Goal: Complete application form: Complete application form

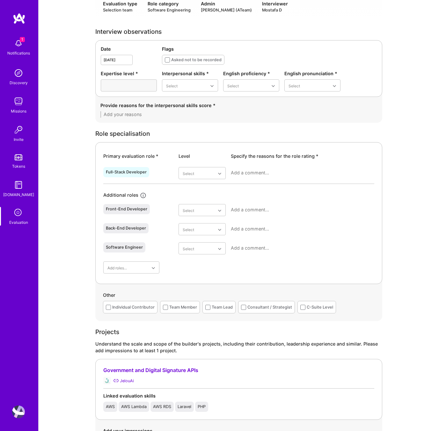
scroll to position [180, 0]
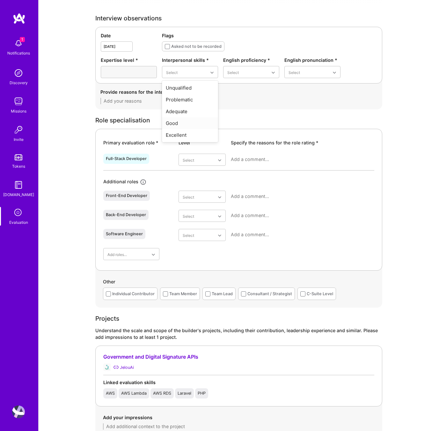
click at [181, 123] on div "Good" at bounding box center [190, 123] width 56 height 12
click at [234, 98] on div "Limited" at bounding box center [251, 100] width 56 height 12
click at [299, 113] on div "Good" at bounding box center [312, 111] width 56 height 12
click at [170, 100] on textarea at bounding box center [238, 101] width 277 height 6
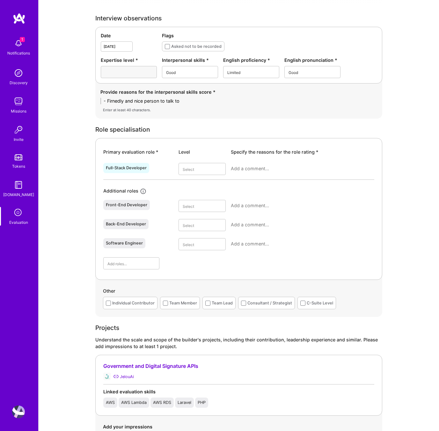
scroll to position [0, 0]
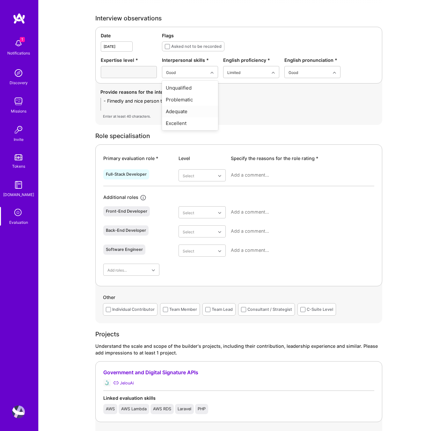
click at [180, 112] on div "Adequate" at bounding box center [190, 111] width 56 height 12
click at [148, 108] on textarea "- Firnedly and nice person to talk to" at bounding box center [238, 104] width 277 height 13
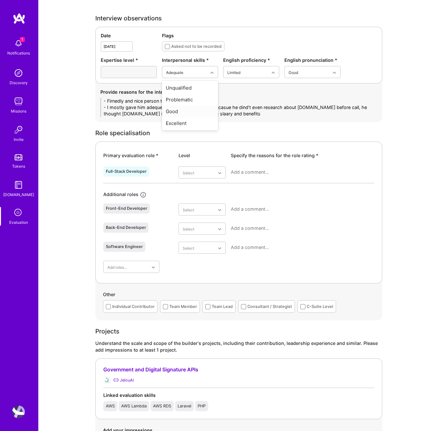
click at [175, 110] on div "Good" at bounding box center [190, 111] width 56 height 12
drag, startPoint x: 231, startPoint y: 113, endPoint x: 107, endPoint y: 107, distance: 124.7
click at [107, 107] on textarea "- Firnedly and nice person to talk to - I mostly gave him adequet on interperso…" at bounding box center [238, 107] width 277 height 19
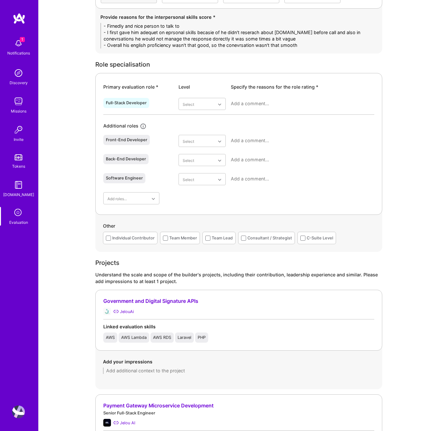
scroll to position [255, 0]
type textarea "- Firnedly and nice person to talk to - I first gave him adequet on eprsonal sk…"
click at [202, 140] on div "Adequate" at bounding box center [201, 143] width 47 height 12
click at [199, 178] on div "Adequate" at bounding box center [201, 180] width 47 height 12
click at [197, 209] on div "Good" at bounding box center [201, 211] width 47 height 12
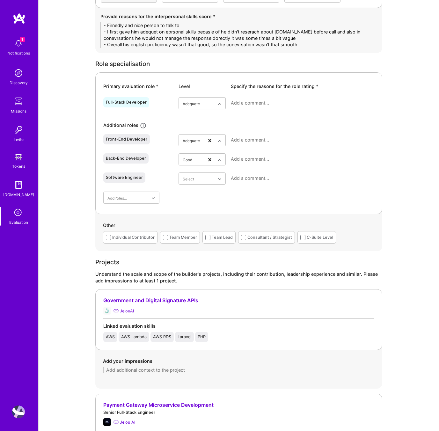
click at [252, 98] on div at bounding box center [302, 105] width 143 height 17
click at [251, 105] on textarea at bounding box center [302, 103] width 143 height 6
type textarea "I"
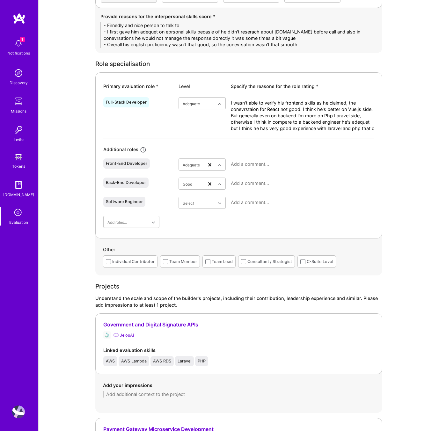
scroll to position [0, 0]
type textarea "I wasn't able to verify his frontend skills as he claimed, the conevrstaion for…"
click at [269, 164] on textarea at bounding box center [302, 164] width 143 height 6
type textarea "[AI: generate from context]"
click at [257, 180] on textarea at bounding box center [302, 183] width 143 height 6
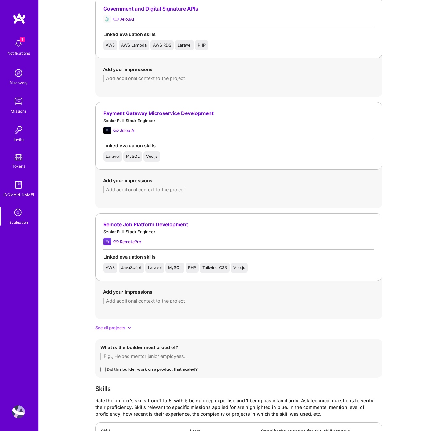
scroll to position [585, 0]
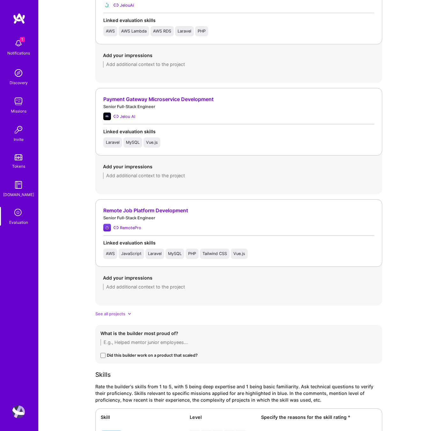
type textarea "[Ai: generate from context]"
click at [134, 175] on textarea at bounding box center [239, 175] width 272 height 6
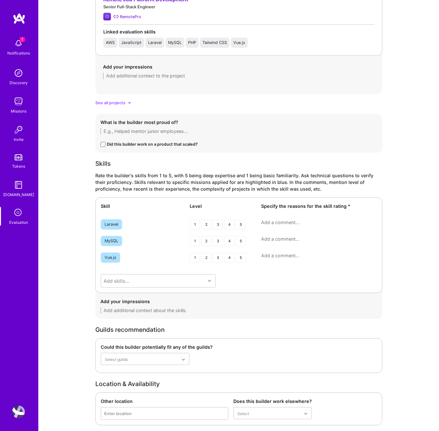
scroll to position [821, 0]
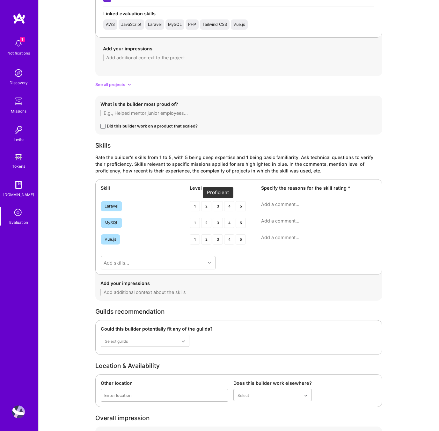
type textarea "We talked about his frontend contributioon part. He moved from php rendered fro…"
click at [217, 206] on div "3" at bounding box center [218, 206] width 10 height 10
click at [218, 222] on div "3" at bounding box center [218, 223] width 10 height 10
click at [218, 239] on div "3" at bounding box center [218, 239] width 10 height 10
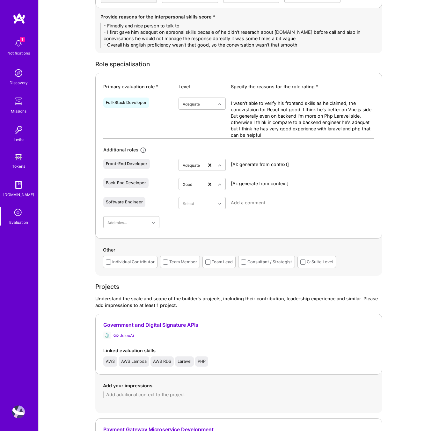
scroll to position [241, 0]
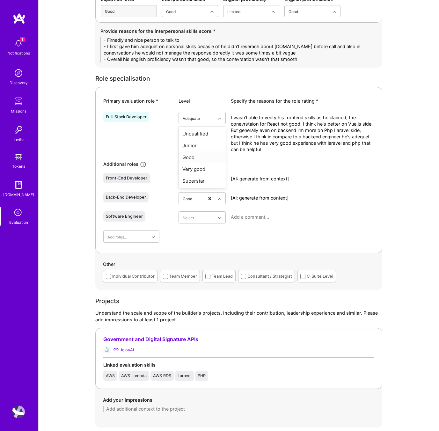
click at [198, 158] on div "Good" at bounding box center [201, 157] width 47 height 12
click at [285, 150] on textarea "I wasn't able to verify his frontend skills as he claimed, the conevrstaion for…" at bounding box center [302, 133] width 143 height 38
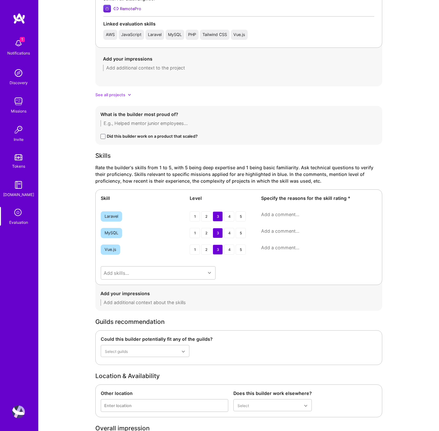
scroll to position [862, 0]
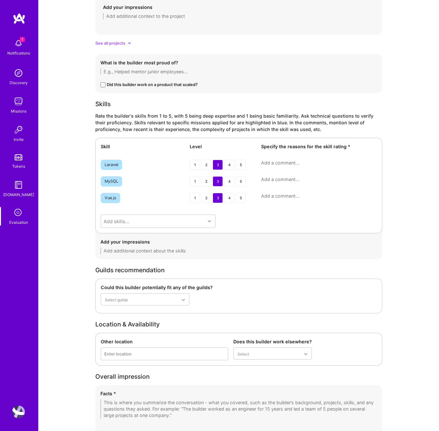
type textarea "I wasn't able to verify his frontend skills as he claimed, the conevrstaion for…"
click at [274, 159] on div "Skill Level Specify the reasons for the skill rating * Laravel 1 2 3 4 5 MySQL …" at bounding box center [238, 186] width 287 height 96
click at [273, 163] on textarea at bounding box center [319, 163] width 116 height 6
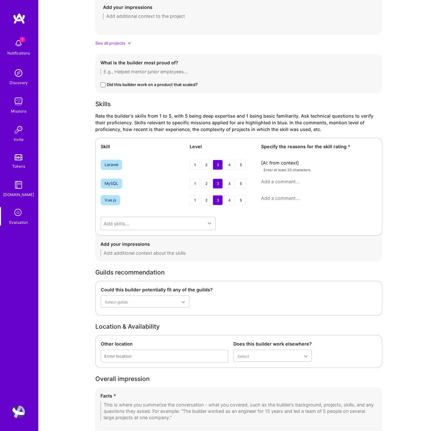
type textarea "[Ai: from context]"
click at [272, 181] on textarea at bounding box center [319, 181] width 116 height 6
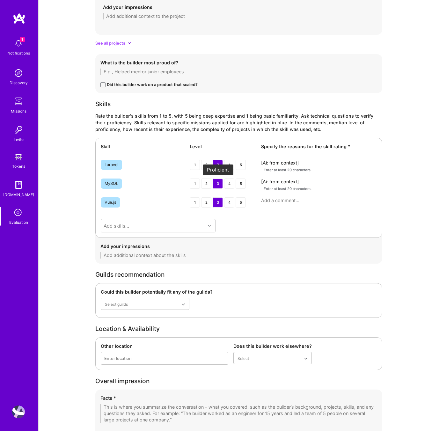
type textarea "[Ai: from context]"
click at [215, 184] on div "3" at bounding box center [218, 183] width 10 height 10
drag, startPoint x: 306, startPoint y: 183, endPoint x: 245, endPoint y: 181, distance: 60.9
click at [245, 181] on div "MySQL 1 2 3 4 5 [Ai: from context] Enter at least 20 characters." at bounding box center [239, 185] width 276 height 14
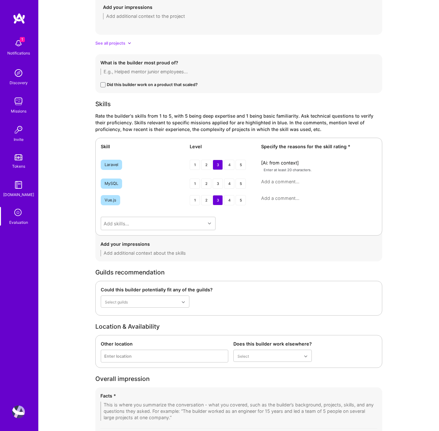
click at [277, 198] on textarea at bounding box center [319, 198] width 116 height 6
paste textarea "[Ai: from context]"
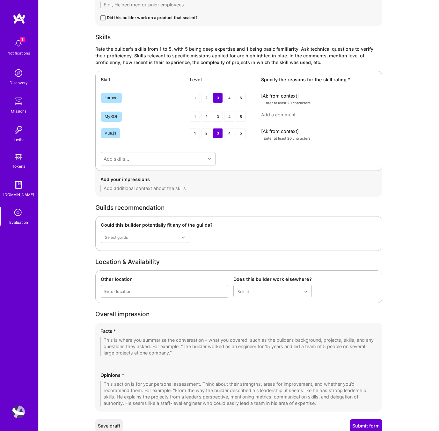
scroll to position [953, 0]
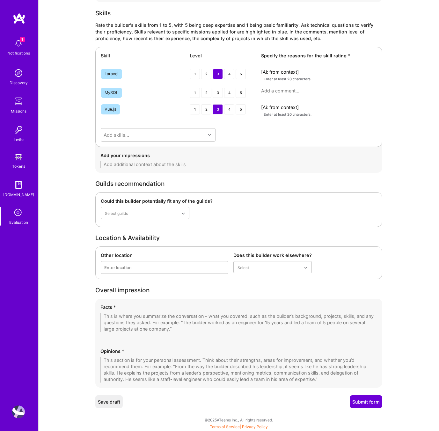
type textarea "[Ai: from context]"
click at [131, 365] on textarea at bounding box center [238, 369] width 277 height 25
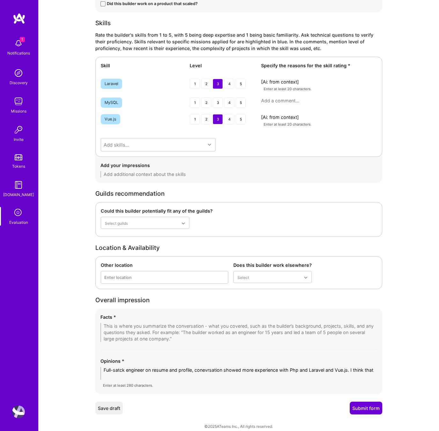
scroll to position [0, 0]
type textarea "Full-satck engineer on resume and profile, conevrsation showed more experience …"
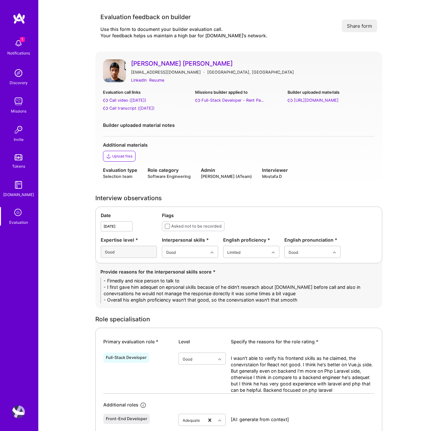
type textarea "Full-satck engineer on resume and profile, conevrsation showed more experience …"
click at [155, 79] on div "Resume" at bounding box center [156, 80] width 15 height 7
click at [135, 107] on div "Call transcript (Aug 26, 2025)" at bounding box center [131, 108] width 45 height 7
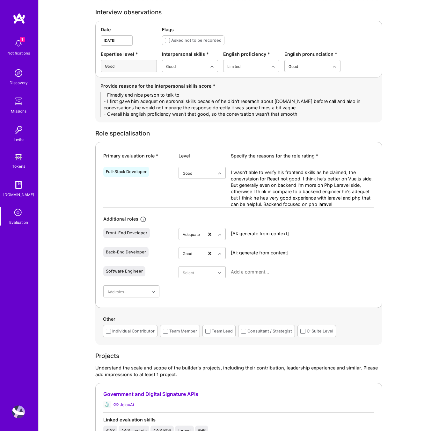
scroll to position [202, 0]
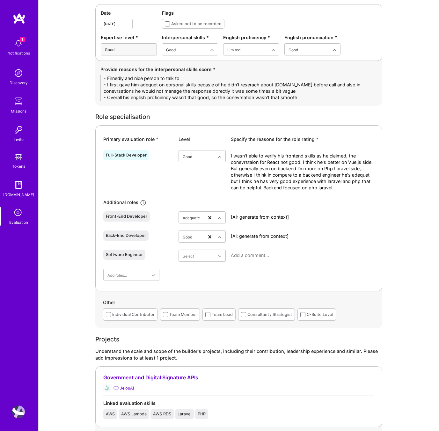
drag, startPoint x: 301, startPoint y: 98, endPoint x: 88, endPoint y: 78, distance: 214.1
paste textarea "• Friendly and approachable; easy person to talk to. • However, he came less pr…"
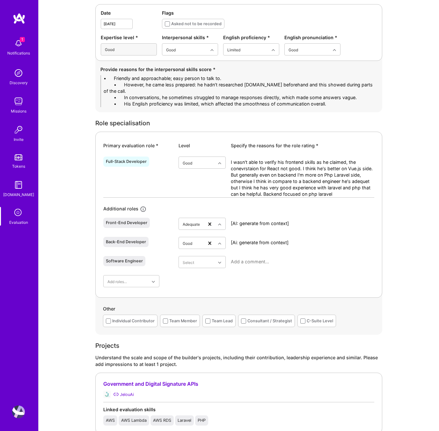
scroll to position [0, 0]
drag, startPoint x: 124, startPoint y: 78, endPoint x: 103, endPoint y: 79, distance: 20.7
click at [103, 79] on textarea "• Friendly and approachable; easy person to talk to. • However, he came less pr…" at bounding box center [238, 91] width 277 height 32
drag, startPoint x: 125, startPoint y: 84, endPoint x: 104, endPoint y: 84, distance: 21.4
click at [104, 84] on textarea "- Friendly and approachable; easy person to talk to. • However, he came less pr…" at bounding box center [238, 91] width 277 height 32
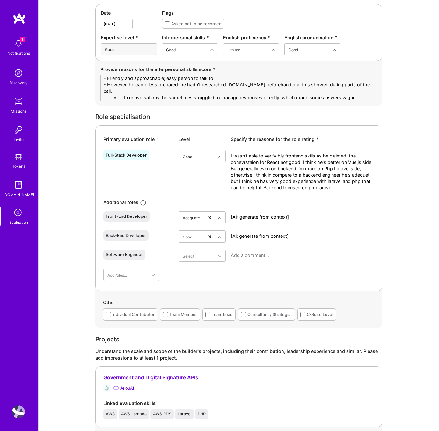
drag, startPoint x: 123, startPoint y: 91, endPoint x: 97, endPoint y: 91, distance: 26.1
click at [97, 91] on div "Provide reasons for the interpersonal skills score * - Friendly and approachabl…" at bounding box center [238, 83] width 287 height 45
drag, startPoint x: 124, startPoint y: 97, endPoint x: 91, endPoint y: 97, distance: 32.8
type textarea "- Friendly and approachable; easy person to talk to. - However, he came less pr…"
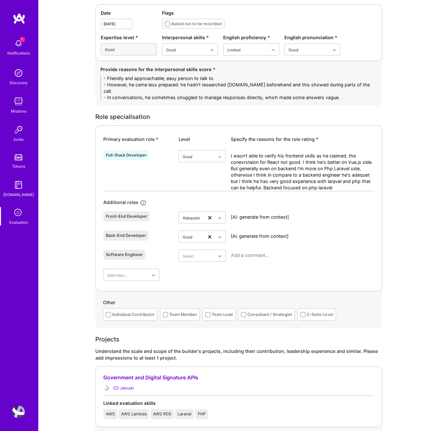
drag, startPoint x: 281, startPoint y: 186, endPoint x: 227, endPoint y: 155, distance: 62.7
click at [227, 155] on div "Full-Stack Developer option Good, selected. Select is focused ,type to refine l…" at bounding box center [238, 169] width 271 height 43
paste textarea "’t able to fully verify his frontend skills as claimed—his React answers were w…"
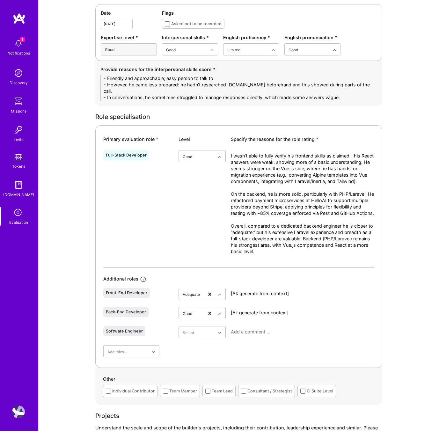
type textarea "I wasn’t able to fully verify his frontend skills as claimed—his React answers …"
drag, startPoint x: 300, startPoint y: 294, endPoint x: 208, endPoint y: 294, distance: 91.8
click at [208, 294] on div "Front-End Developer option Adequate, selected. Select is focused ,type to refin…" at bounding box center [238, 294] width 271 height 19
paste textarea "Limited strength in React; Vue.js is stronger, but not senior-level."
type textarea "Limited strength in React; Vue.js is stronger, but not senior-level."
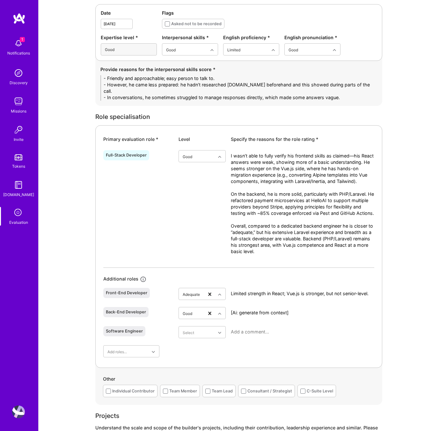
drag, startPoint x: 312, startPoint y: 312, endPoint x: 201, endPoint y: 308, distance: 111.3
click at [201, 308] on div "Back-End Developer option Good, selected. Select is focused ,type to refine lis…" at bounding box center [238, 313] width 271 height 19
paste textarea "Strong with Laravel/PHP, microservices, and backend integrations."
click at [286, 313] on textarea "Strong with Laravel/PHP, microservices, and backend integrations." at bounding box center [302, 315] width 143 height 13
click at [237, 314] on textarea "Strong with Laravel/PHP, small microservices, and backend integrations." at bounding box center [302, 315] width 143 height 13
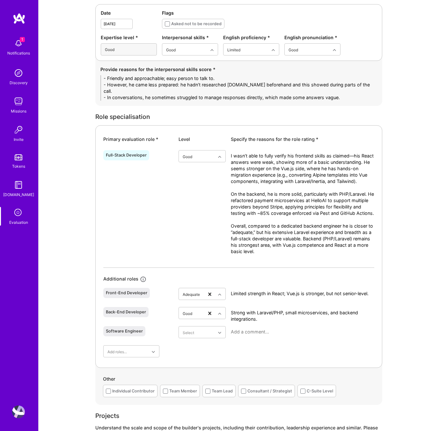
click at [237, 314] on textarea "Strong with Laravel/PHP, small microservices, and backend integrations." at bounding box center [302, 315] width 143 height 13
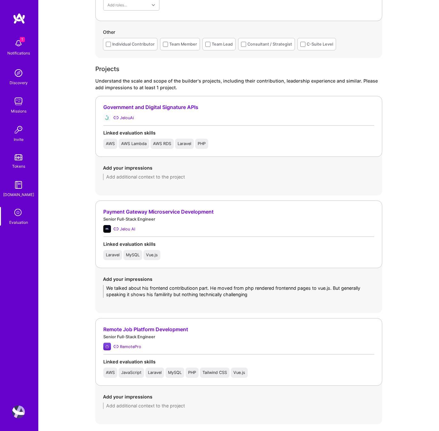
scroll to position [540, 0]
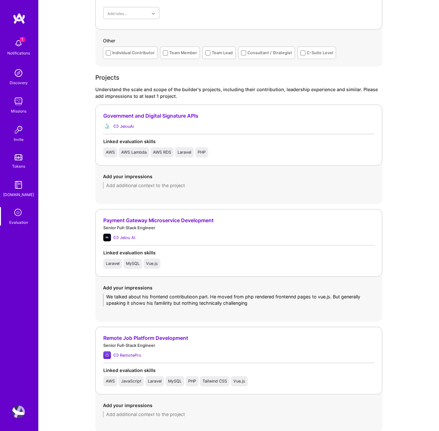
type textarea "Experienced with Laravel/PHP, small microservices, and backend integrations."
click at [266, 304] on textarea "We talked about his frontend contributioon part. He moved from php rendered fro…" at bounding box center [239, 300] width 272 height 13
drag, startPoint x: 255, startPoint y: 304, endPoint x: 91, endPoint y: 298, distance: 163.3
click at [91, 298] on div "Evaluation feedback on builder Use this form to document your builder evaluatio…" at bounding box center [239, 183] width 400 height 1446
paste textarea "discussed his frontend contributions on the Payment Gateway Microservice at Jel…"
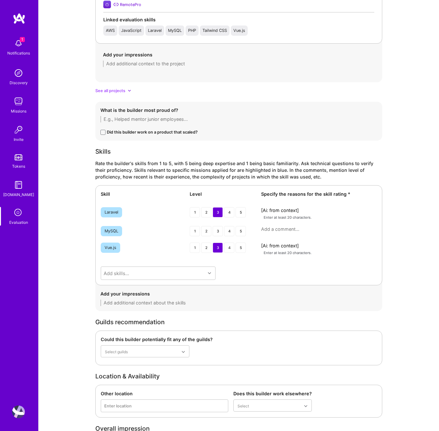
scroll to position [917, 0]
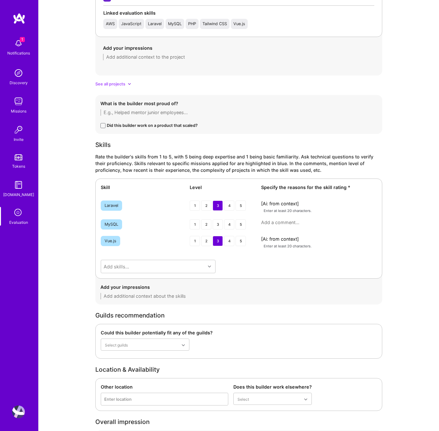
type textarea "We discussed his frontend contributions on the Payment Gateway Microservice at …"
drag, startPoint x: 310, startPoint y: 204, endPoint x: 250, endPoint y: 202, distance: 59.6
click at [250, 202] on div "Laravel 1 2 3 4 5 [Ai: from context] Enter at least 20 characters." at bounding box center [239, 207] width 276 height 14
paste textarea "He has practical experience building backend microservices in Laravel, especial…"
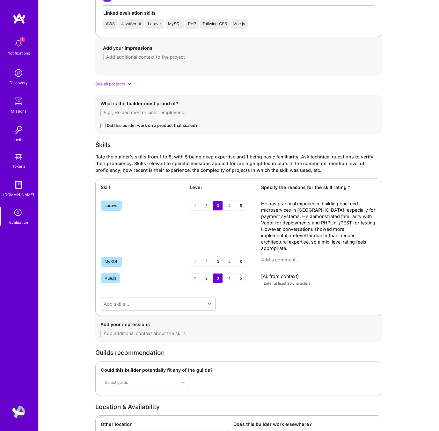
scroll to position [0, 0]
type textarea "He has practical experience building backend microservices in Laravel, especial…"
drag, startPoint x: 301, startPoint y: 275, endPoint x: 254, endPoint y: 276, distance: 47.8
click at [254, 276] on div "Vue.js 1 2 3 4 5 [Ai: from context] Enter at least 20 characters." at bounding box center [239, 280] width 276 height 14
paste textarea "He migrated server-side rendered Laravel/Alpine codebases into Vue.js component…"
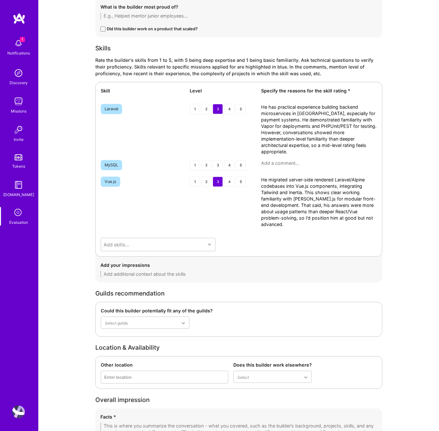
scroll to position [1117, 0]
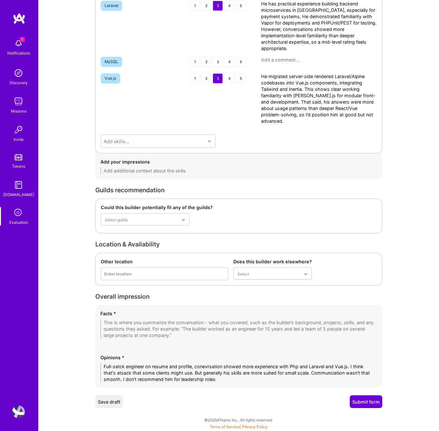
type textarea "He migrated server-side rendered Laravel/Alpine codebases into Vue.js component…"
drag, startPoint x: 218, startPoint y: 379, endPoint x: 78, endPoint y: 365, distance: 140.0
paste textarea "Luis presents himself as a full-stack engineer with 12 years of experience, mai…"
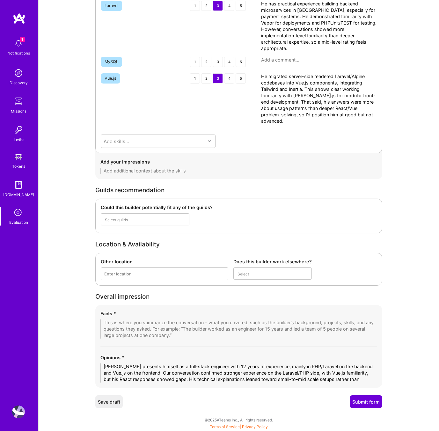
scroll to position [0, 0]
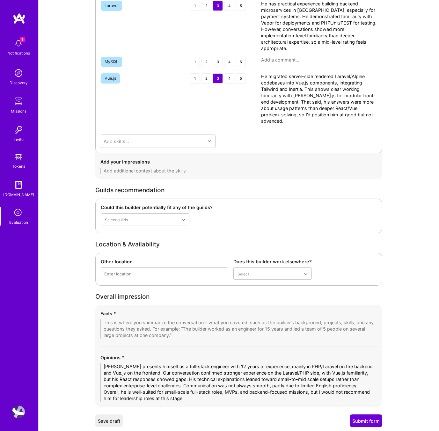
type textarea "Luis presents himself as a full-stack engineer with 12 years of experience, mai…"
drag, startPoint x: 174, startPoint y: 334, endPoint x: 116, endPoint y: 326, distance: 58.2
click at [116, 326] on textarea at bounding box center [238, 328] width 277 height 19
drag, startPoint x: 104, startPoint y: 323, endPoint x: 175, endPoint y: 339, distance: 73.0
click at [175, 339] on div "Facts * Opinions * Luis presents himself as a full-stack engineer with 12 years…" at bounding box center [238, 356] width 287 height 102
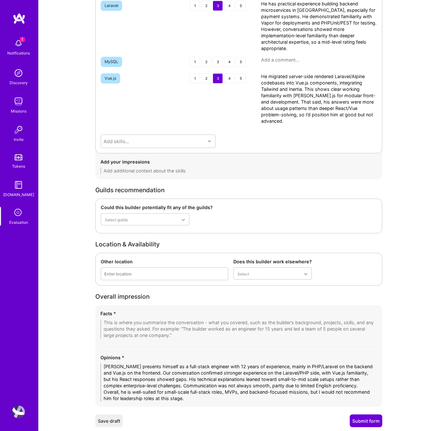
click at [116, 323] on textarea at bounding box center [238, 328] width 277 height 19
paste textarea "1. 12+ Years of Full-Stack Experience Luis has over a decade of experience buil…"
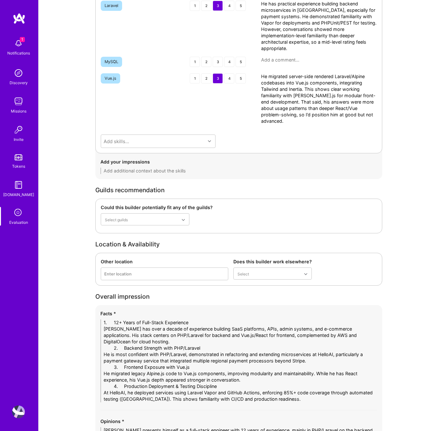
drag, startPoint x: 123, startPoint y: 323, endPoint x: 81, endPoint y: 323, distance: 42.4
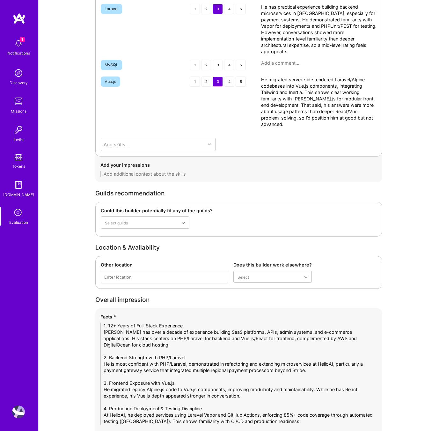
scroll to position [1075, 0]
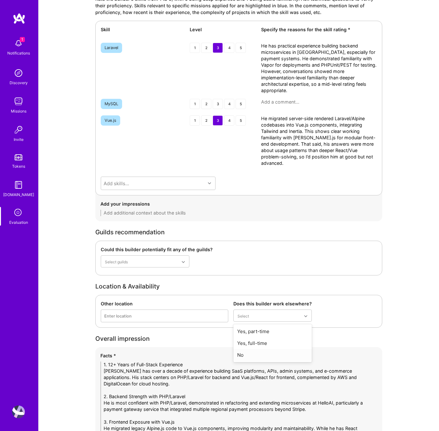
type textarea "1. 12+ Years of Full-Stack Experience Luis has over a decade of experience buil…"
click at [247, 356] on div "No" at bounding box center [272, 355] width 78 height 12
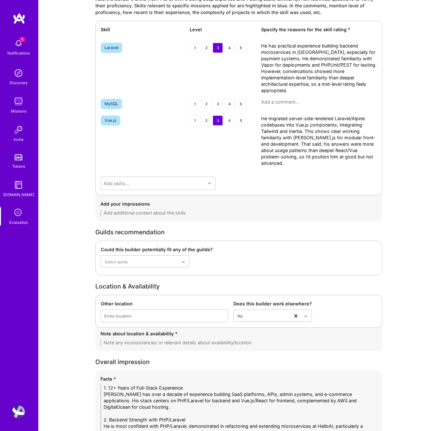
click at [141, 341] on textarea at bounding box center [238, 342] width 277 height 6
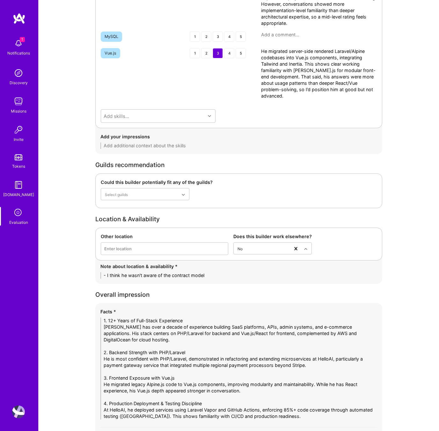
scroll to position [1242, 0]
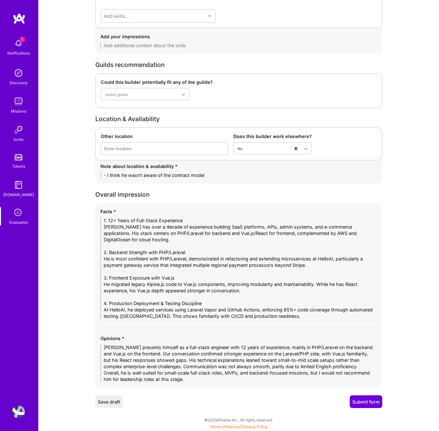
type textarea "- I think he wasn't aware of the contract model"
click at [371, 400] on button "Submit form" at bounding box center [366, 401] width 33 height 13
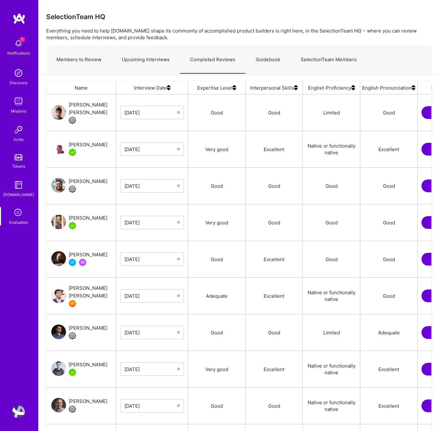
scroll to position [364, 385]
click at [96, 108] on div "[PERSON_NAME] [PERSON_NAME]" at bounding box center [92, 108] width 47 height 15
click at [22, 210] on icon at bounding box center [18, 213] width 12 height 12
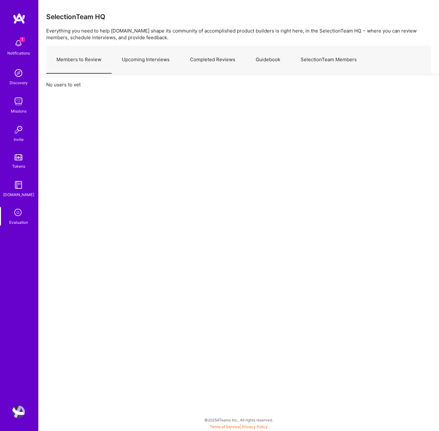
click at [161, 53] on link "Upcoming Interviews" at bounding box center [146, 60] width 68 height 28
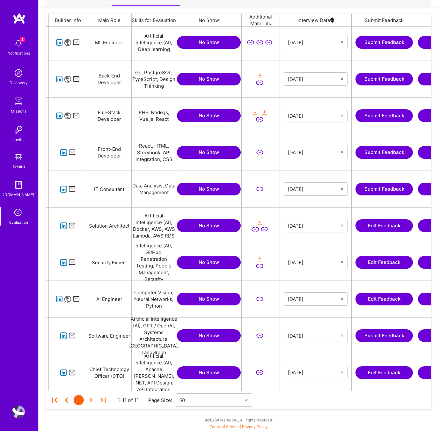
scroll to position [0, 123]
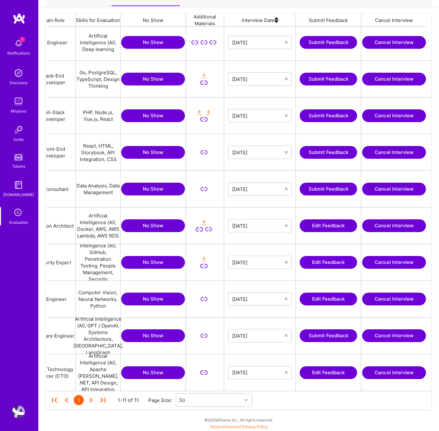
click at [314, 372] on button "Edit Feedback" at bounding box center [328, 372] width 57 height 13
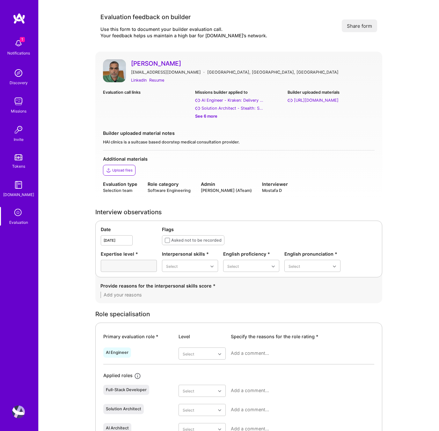
click at [314, 159] on div "Additional materials" at bounding box center [239, 159] width 272 height 7
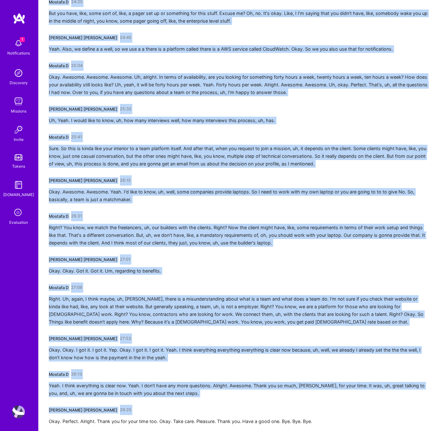
scroll to position [2703, 0]
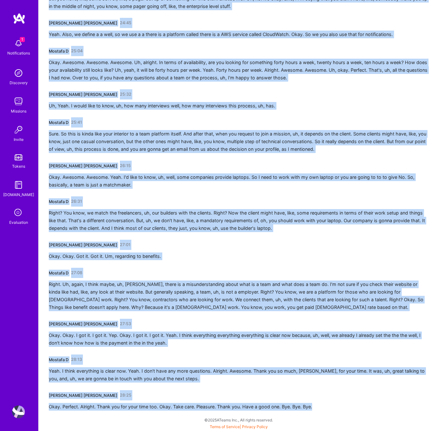
drag, startPoint x: 49, startPoint y: 113, endPoint x: 266, endPoint y: 431, distance: 384.6
copy div "Mostafa D 00:01 You clearly. How are you today? Luis Panta Vilchez 00:03 Oh, ye…"
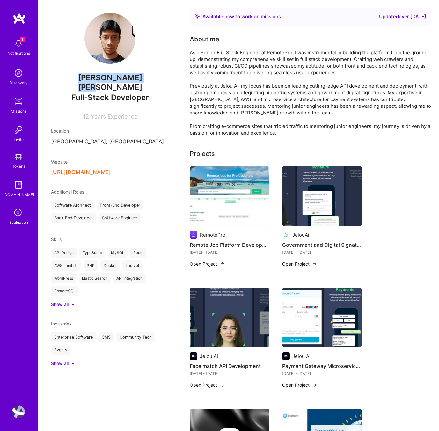
drag, startPoint x: 147, startPoint y: 79, endPoint x: 68, endPoint y: 75, distance: 79.1
click at [68, 75] on span "[PERSON_NAME] [PERSON_NAME]" at bounding box center [110, 82] width 118 height 19
copy span "Luis Panta Vilchez"
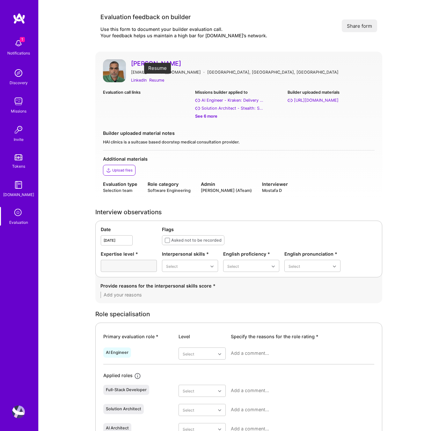
click at [157, 78] on div "Resume" at bounding box center [156, 80] width 15 height 7
click at [107, 109] on div "Evaluation call links" at bounding box center [146, 104] width 87 height 31
click at [172, 316] on div "Good" at bounding box center [190, 317] width 56 height 12
click at [238, 258] on div "English proficiency * Select" at bounding box center [251, 260] width 56 height 21
click at [241, 303] on div "Good" at bounding box center [251, 305] width 56 height 12
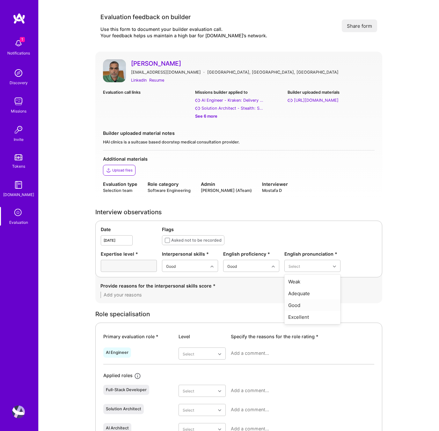
click at [294, 306] on div "Good" at bounding box center [312, 305] width 56 height 12
click at [136, 295] on textarea at bounding box center [238, 295] width 277 height 6
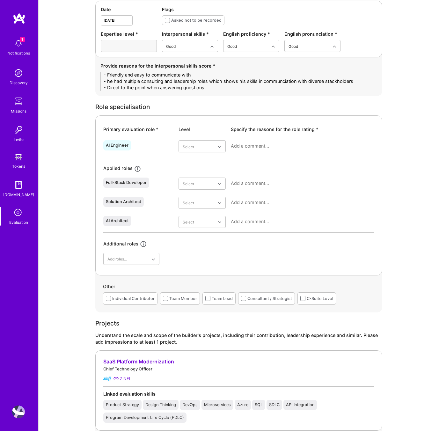
scroll to position [197, 0]
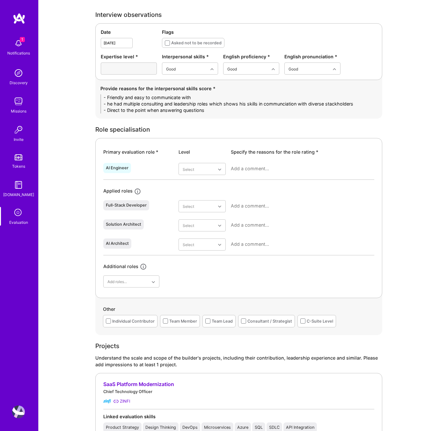
type textarea "- Friendly and easy to communicate with - he had multiple consulting and leader…"
click at [197, 219] on div "Good" at bounding box center [201, 220] width 47 height 12
click at [250, 165] on div at bounding box center [302, 171] width 143 height 17
click at [249, 170] on textarea at bounding box center [302, 168] width 143 height 6
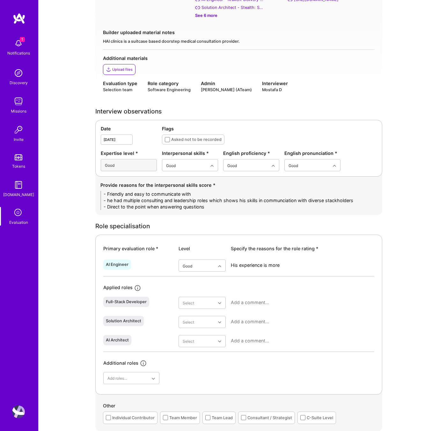
scroll to position [0, 0]
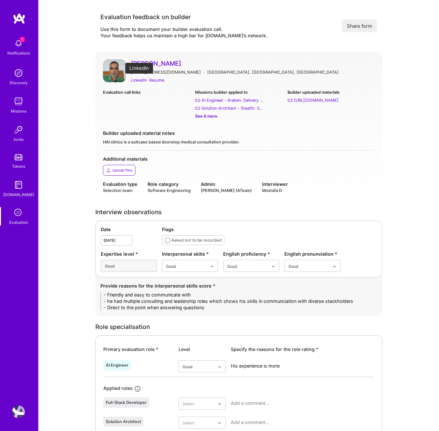
click at [140, 81] on div "LinkedIn" at bounding box center [139, 80] width 16 height 7
click at [304, 365] on textarea "His experience is more" at bounding box center [302, 366] width 143 height 6
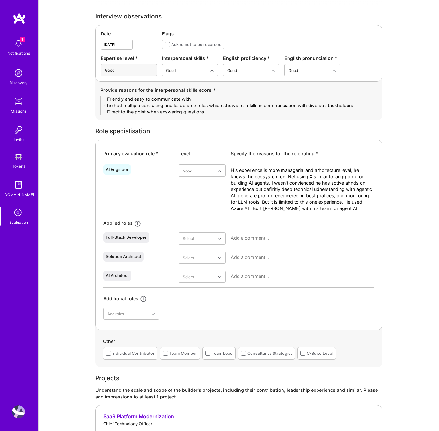
scroll to position [220, 0]
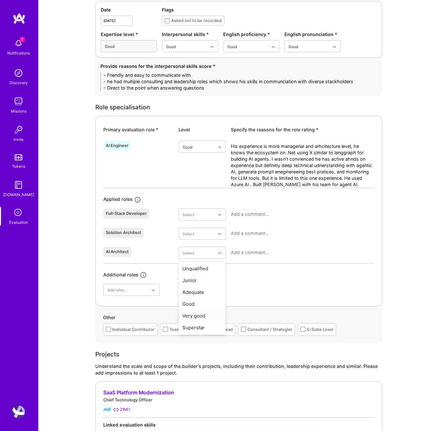
type textarea "His experience is more managerial and arhcitecture level, he knows the ecosyste…"
click at [201, 315] on div "Very good" at bounding box center [201, 316] width 47 height 12
click at [192, 302] on div "Good" at bounding box center [201, 304] width 47 height 12
click at [242, 250] on textarea at bounding box center [302, 252] width 143 height 6
type textarea "[Ai: extract from context]"
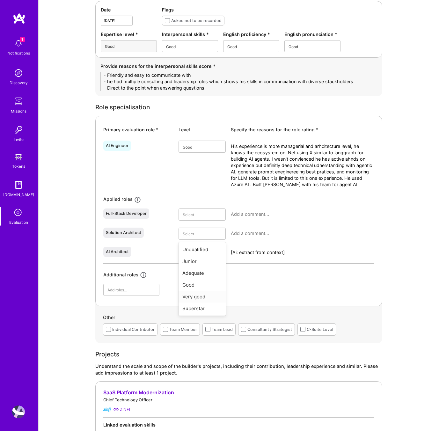
click at [203, 297] on div "Very good" at bounding box center [201, 297] width 47 height 12
click at [247, 235] on textarea at bounding box center [302, 233] width 143 height 6
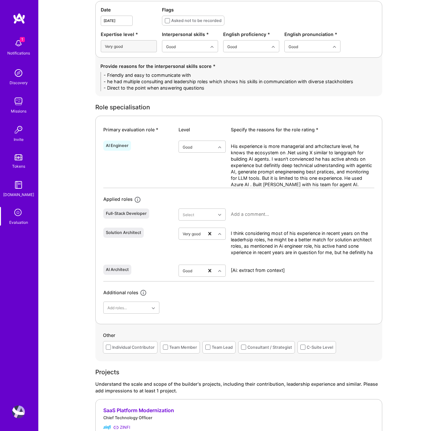
scroll to position [0, 0]
type textarea "I think considering most of his experience in recent years on the leaderhsip ro…"
click at [199, 262] on div "Good" at bounding box center [201, 266] width 47 height 12
click at [238, 217] on textarea at bounding box center [302, 214] width 143 height 6
type textarea "He has a sofwtare engineering"
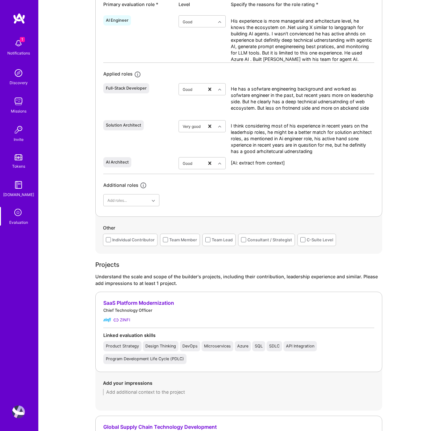
scroll to position [551, 0]
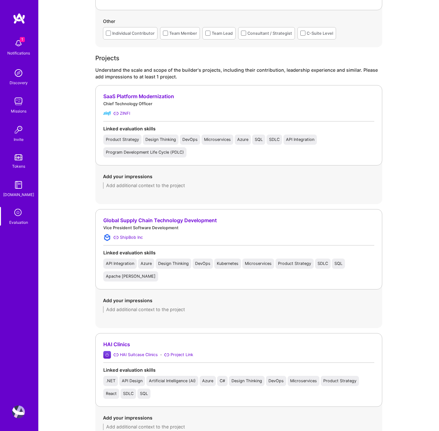
type textarea "He has a sofwtare engineering background and worked as sofwtare engineer in the…"
click at [156, 308] on textarea at bounding box center [239, 309] width 272 height 6
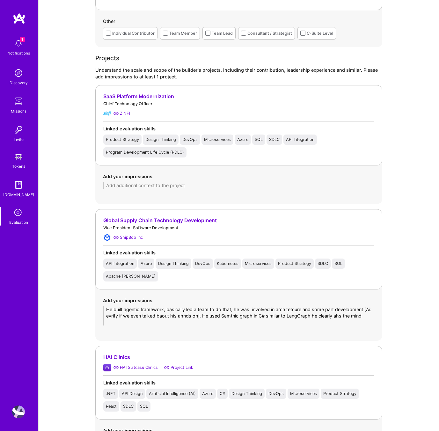
scroll to position [0, 0]
click at [324, 322] on textarea "He built agentic framework, basically led a team to do that, he was involved in…" at bounding box center [239, 315] width 272 height 19
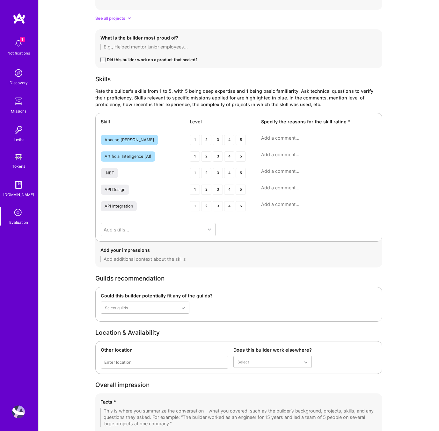
scroll to position [1006, 0]
type textarea "He built agentic framework, basically led a team to do that, he was involved in…"
click at [217, 154] on div "3" at bounding box center [218, 156] width 10 height 10
click at [274, 153] on textarea at bounding box center [319, 154] width 116 height 6
type textarea "[AI: generate from context]"
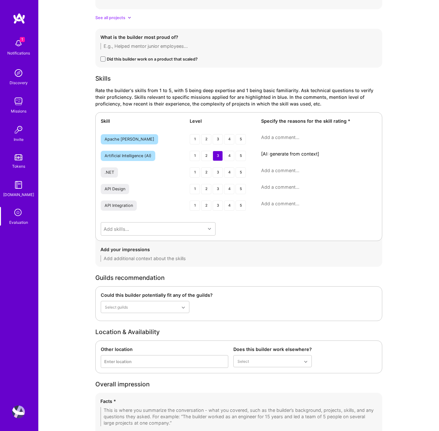
click at [291, 169] on textarea at bounding box center [319, 170] width 116 height 6
paste textarea "[AI: generate from context]"
type textarea "[AI: generate from context]"
click at [289, 186] on textarea at bounding box center [319, 187] width 116 height 6
paste textarea "[AI: generate from context]"
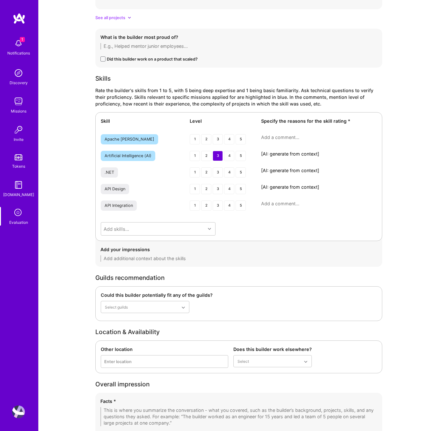
type textarea "[AI: generate from context]"
click at [285, 205] on textarea at bounding box center [319, 203] width 116 height 6
paste textarea "[AI: generate from context]"
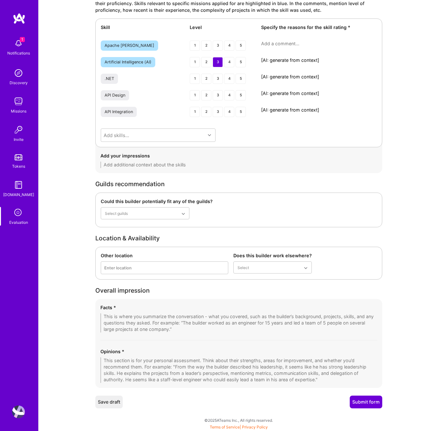
type textarea "[AI: generate from context]"
click at [144, 363] on textarea at bounding box center [238, 369] width 277 height 25
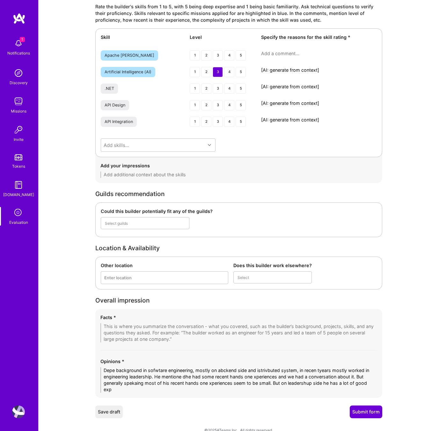
scroll to position [0, 0]
type textarea "Depe background in sofwtare engineering, mostly on abckend side and istrivbuted…"
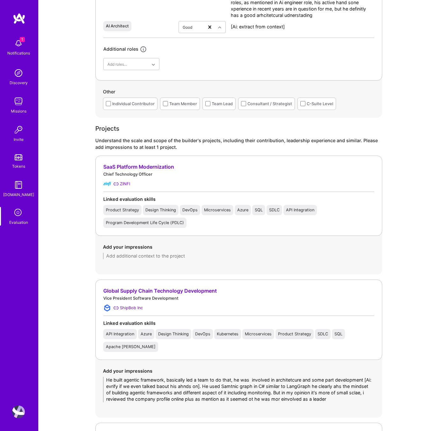
scroll to position [223, 0]
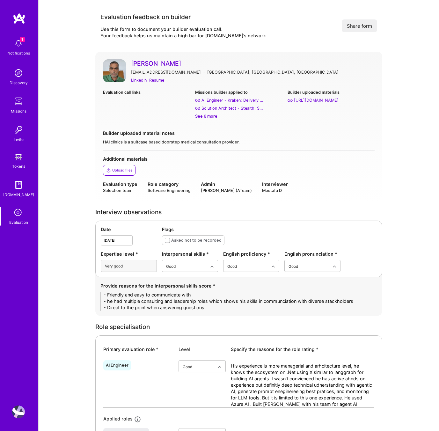
type textarea "Depe background in sofwtare engineering, mostly on abckend side and istrivbuted…"
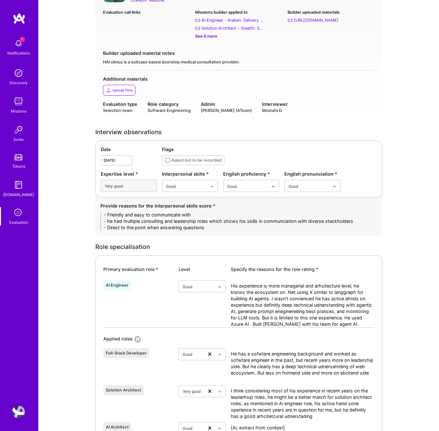
scroll to position [201, 0]
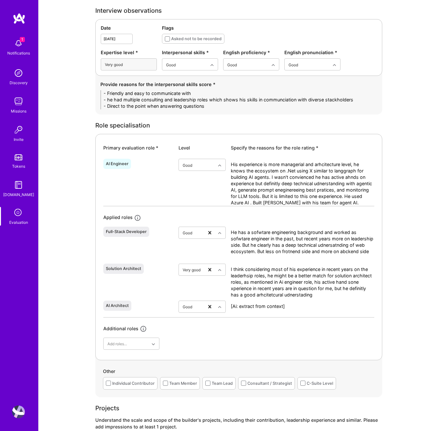
drag, startPoint x: 213, startPoint y: 106, endPoint x: 57, endPoint y: 89, distance: 156.9
paste textarea "• Friendly, approachable, and easy to communicate with throughout the call. • H…"
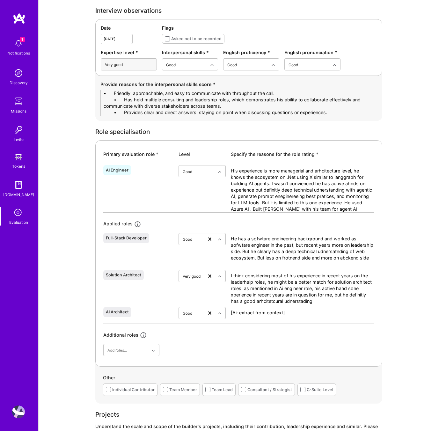
scroll to position [0, 0]
drag, startPoint x: 123, startPoint y: 93, endPoint x: 43, endPoint y: 92, distance: 80.3
drag, startPoint x: 124, startPoint y: 99, endPoint x: 62, endPoint y: 100, distance: 61.8
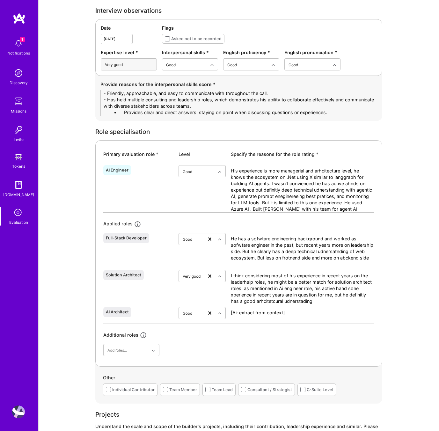
drag, startPoint x: 125, startPoint y: 112, endPoint x: 83, endPoint y: 113, distance: 42.1
drag, startPoint x: 178, startPoint y: 100, endPoint x: 146, endPoint y: 101, distance: 32.5
click at [146, 101] on textarea "- Friendly, approachable, and easy to communicate with throughout the call. - H…" at bounding box center [238, 102] width 277 height 25
type textarea "- Friendly, approachable, and easy to communicate with throughout the call. - H…"
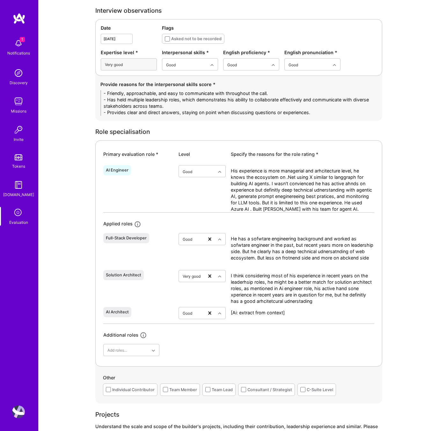
click at [309, 187] on textarea "His experience is more managerial and arhcitecture level, he knows the ecosyste…" at bounding box center [302, 190] width 143 height 45
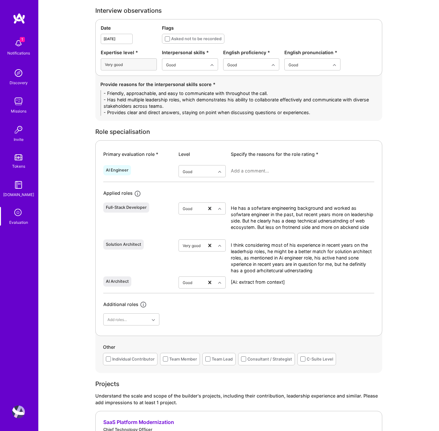
paste textarea "Mahadev has recent experience building AI agents primarily in C# with Azure Ope…"
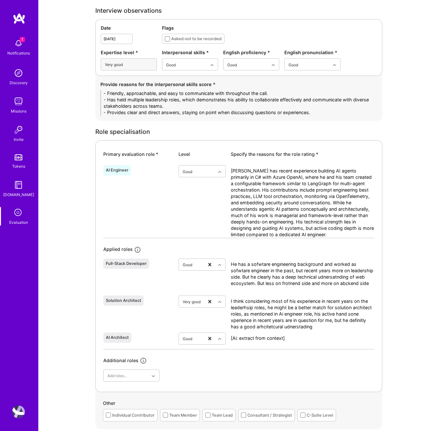
type textarea "Mahadev has recent experience building AI agents primarily in C# with Azure Ope…"
click at [281, 288] on textarea "He has a sofwtare engineering background and worked as sofwtare engineer in the…" at bounding box center [302, 277] width 143 height 32
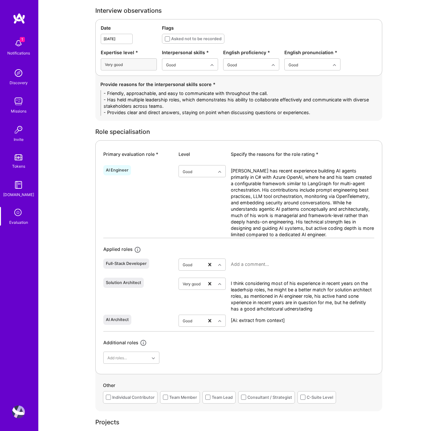
paste textarea "He has a software engineering background (C#, .NET, backend services) and has w…"
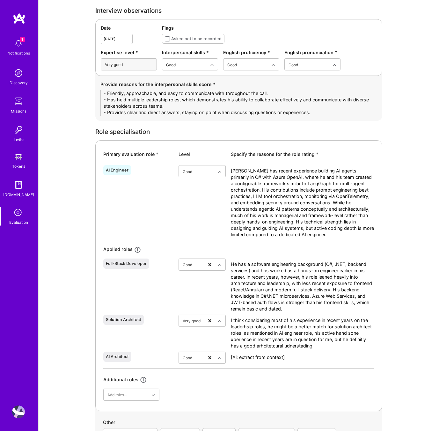
drag, startPoint x: 280, startPoint y: 301, endPoint x: 251, endPoint y: 301, distance: 29.0
click at [251, 301] on textarea "He has a software engineering background (C#, .NET, backend services) and has w…" at bounding box center [302, 286] width 143 height 51
drag, startPoint x: 285, startPoint y: 303, endPoint x: 225, endPoint y: 304, distance: 60.2
click at [225, 304] on div "Full-Stack Developer option Good, selected. Select is focused ,type to refine l…" at bounding box center [238, 284] width 271 height 56
type textarea "He has a software engineering background (C#, .NET, backend services) and has w…"
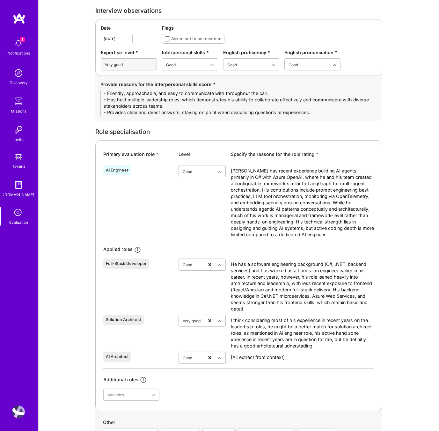
drag, startPoint x: 323, startPoint y: 348, endPoint x: 224, endPoint y: 318, distance: 103.9
click at [224, 318] on div "Solution Architect option Very good, selected. Select is focused ,type to refin…" at bounding box center [238, 330] width 271 height 37
paste textarea "Most of his last decade has been in consulting, architecture, and leadership ro…"
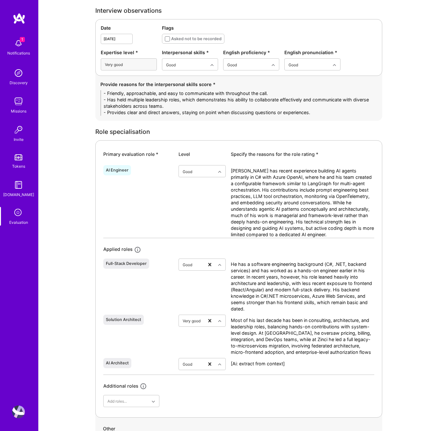
drag, startPoint x: 334, startPoint y: 321, endPoint x: 308, endPoint y: 320, distance: 25.5
click at [308, 320] on textarea "Most of his last decade has been in consulting, architecture, and leadership ro…" at bounding box center [302, 336] width 143 height 38
type textarea "Most of his last decade has been in architecture, and leadership roles, balanci…"
drag, startPoint x: 305, startPoint y: 364, endPoint x: 216, endPoint y: 364, distance: 88.6
click at [216, 364] on div "AI Architect option Good, selected. Select is focused ,type to refine list, pre…" at bounding box center [238, 364] width 271 height 19
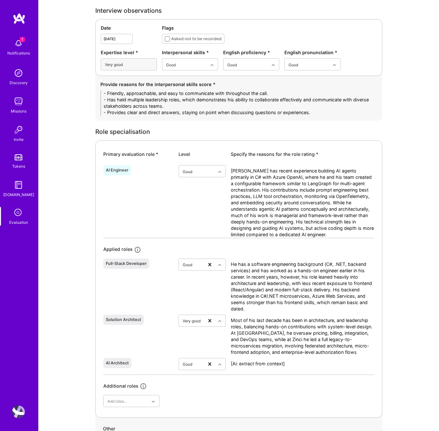
paste textarea "Mahadev can effectively design and govern enterprise-level AI adoption. He has …"
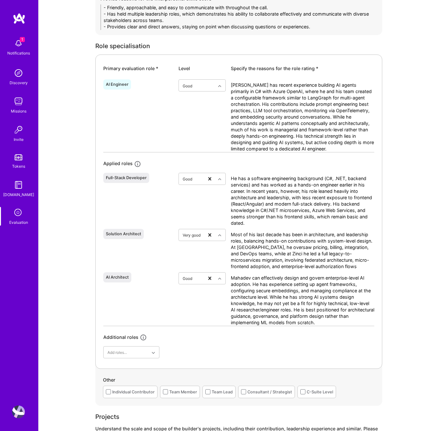
scroll to position [302, 0]
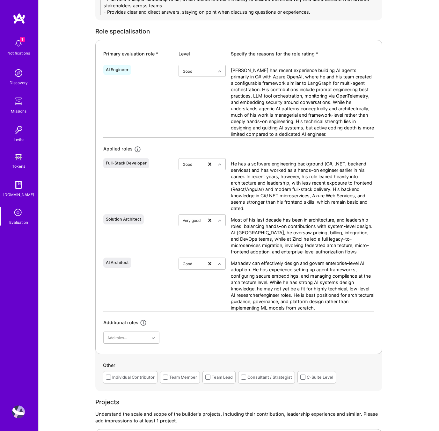
drag, startPoint x: 252, startPoint y: 270, endPoint x: 232, endPoint y: 262, distance: 22.2
click at [232, 262] on textarea "Mahadev can effectively design and govern enterprise-level AI adoption. He has …" at bounding box center [302, 285] width 143 height 51
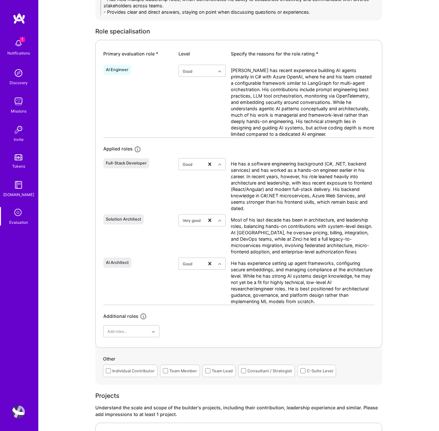
type textarea "He has experience setting up agent frameworks, configuring secure embeddings, a…"
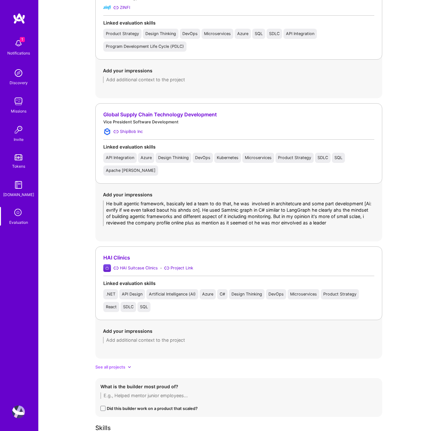
scroll to position [759, 0]
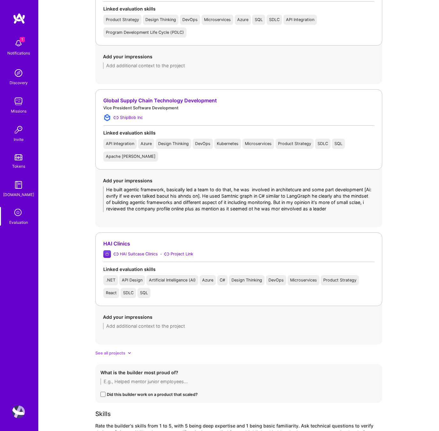
drag, startPoint x: 351, startPoint y: 209, endPoint x: 103, endPoint y: 185, distance: 249.2
click at [103, 185] on div "Add your impressions He built agentic framework, basically led a team to do tha…" at bounding box center [239, 194] width 272 height 35
paste textarea "led the development of an agentic AI framework at ShipBob, guiding both the arc…"
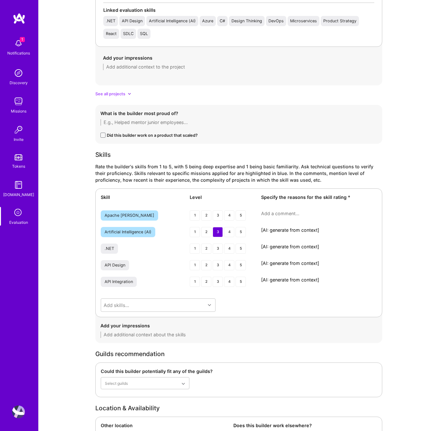
scroll to position [1116, 0]
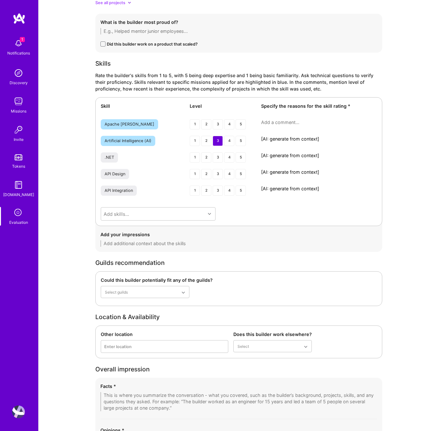
type textarea "He led the development of an agentic AI framework at ShipBob, guiding both the …"
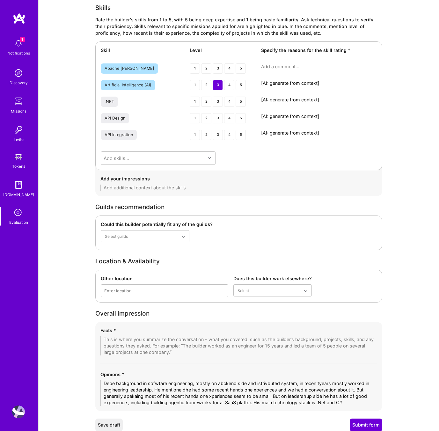
scroll to position [1194, 0]
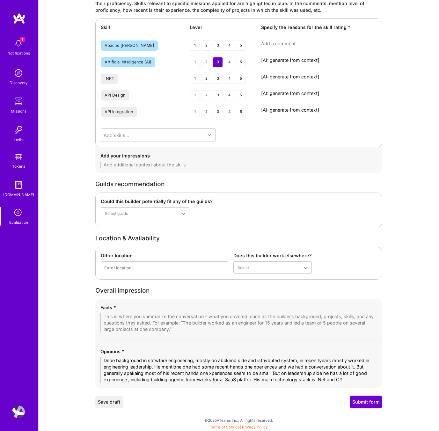
drag, startPoint x: 332, startPoint y: 60, endPoint x: 255, endPoint y: 62, distance: 76.8
click at [255, 62] on div "Artificial Intelligence (AI) 1 2 3 4 5 [AI: generate from context]" at bounding box center [239, 62] width 276 height 11
paste textarea "Worked the last two years on AI agent frameworks using C# and Azure OpenAI, sim…"
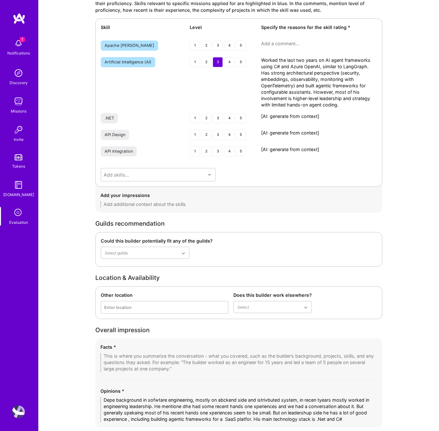
scroll to position [0, 0]
type textarea "Worked the last two years on AI agent frameworks using C# and Azure OpenAI, sim…"
click at [229, 117] on div "4" at bounding box center [229, 118] width 10 height 10
drag, startPoint x: 322, startPoint y: 116, endPoint x: 248, endPoint y: 113, distance: 73.4
click at [248, 113] on div ".NET 1 2 3 4 5 [AI: generate from context]" at bounding box center [239, 118] width 276 height 11
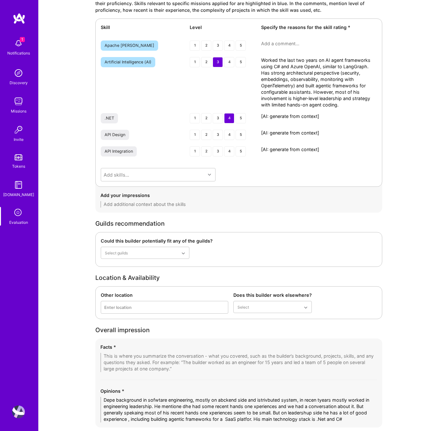
paste textarea "Strongest technical foundation. Extensive experience building backend systems a…"
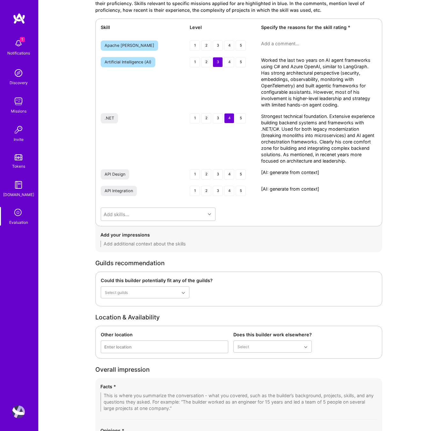
type textarea "Strongest technical foundation. Extensive experience building backend systems a…"
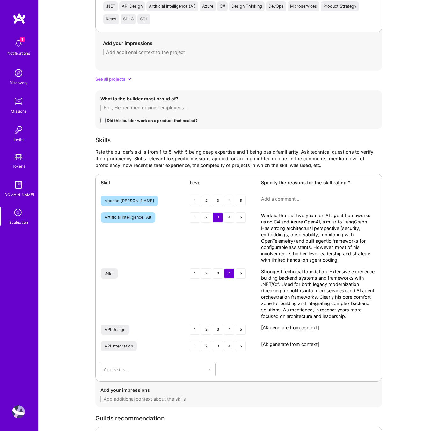
scroll to position [984, 0]
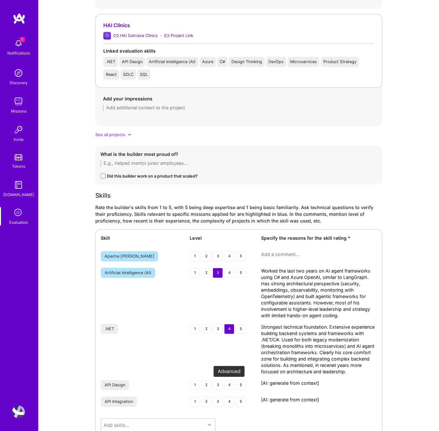
drag, startPoint x: 314, startPoint y: 381, endPoint x: 230, endPoint y: 380, distance: 84.1
click at [230, 380] on div "API Design 1 2 3 4 5 [AI: generate from context]" at bounding box center [239, 385] width 276 height 11
drag, startPoint x: 328, startPoint y: 401, endPoint x: 249, endPoint y: 396, distance: 79.8
click at [249, 396] on div "API Integration 1 2 3 4 5 [AI: generate from context]" at bounding box center [239, 401] width 276 height 11
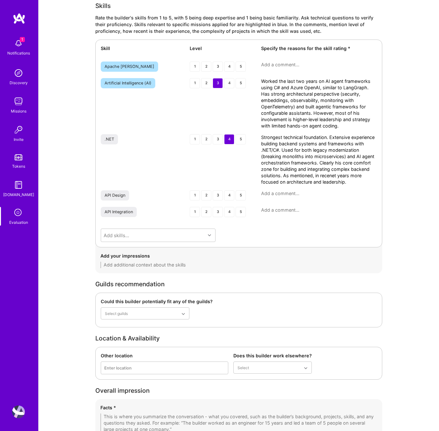
scroll to position [1273, 0]
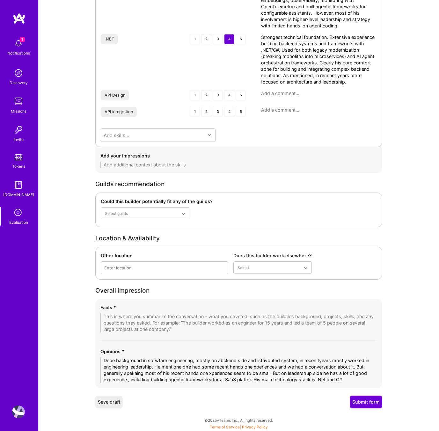
drag, startPoint x: 350, startPoint y: 379, endPoint x: 90, endPoint y: 358, distance: 261.6
paste textarea "Mahadev has a strong background in backend and distributed systems with .NET an…"
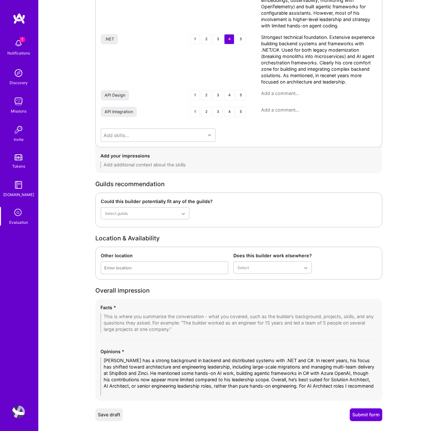
scroll to position [0, 0]
type textarea "Mahadev has a strong background in backend and distributed systems with .NET an…"
click at [228, 383] on textarea "Mahadev has a strong background in backend and distributed systems with .NET an…" at bounding box center [238, 376] width 277 height 38
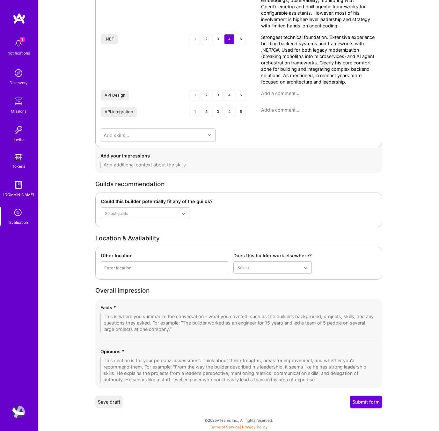
paste textarea "Mahadev has a strong background in backend and distributed systems with .NET an…"
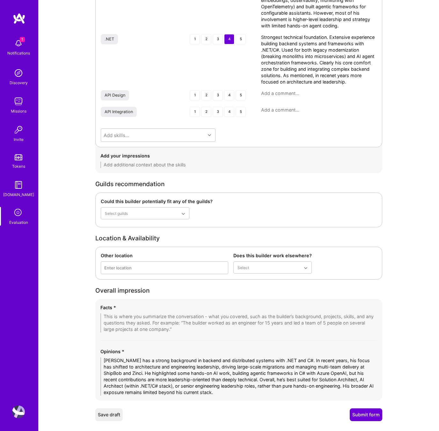
type textarea "Mahadev has a strong background in backend and distributed systems with .NET an…"
click at [118, 312] on div "Facts *" at bounding box center [238, 318] width 277 height 28
click at [118, 316] on textarea at bounding box center [238, 322] width 277 height 19
paste textarea "1. Strong Backend & Distributed Systems Background Deep experience with .NET an…"
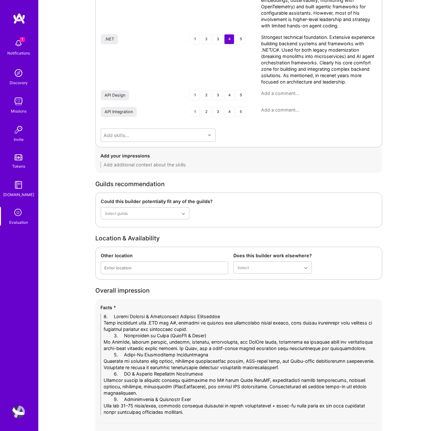
drag, startPoint x: 123, startPoint y: 316, endPoint x: 83, endPoint y: 316, distance: 40.5
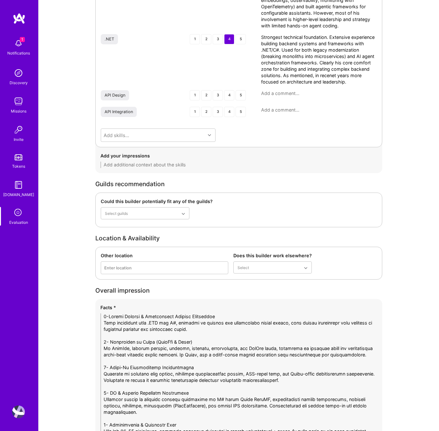
scroll to position [1395, 0]
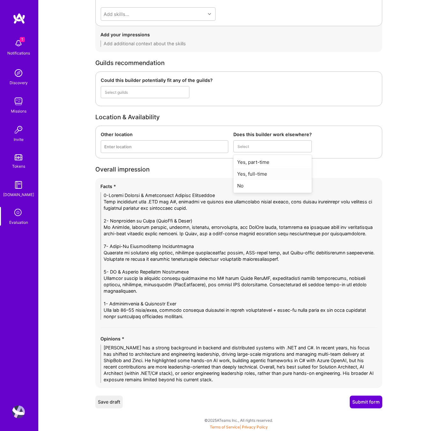
type textarea "1-Strong Backend & Distributed Systems Background Deep experience with .NET and…"
click at [262, 173] on div "Yes, full-time" at bounding box center [272, 174] width 78 height 12
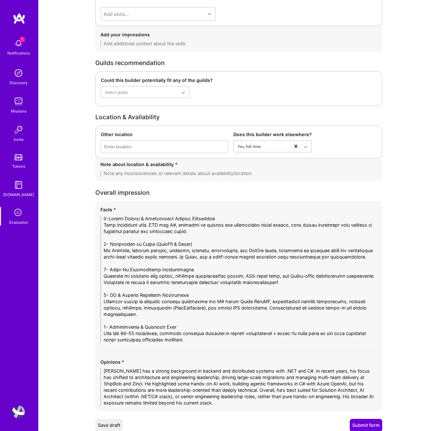
click at [153, 176] on textarea at bounding box center [238, 173] width 277 height 6
type textarea "- He's avaiable for 2"
type textarea "He's available for 20-25 hours per week"
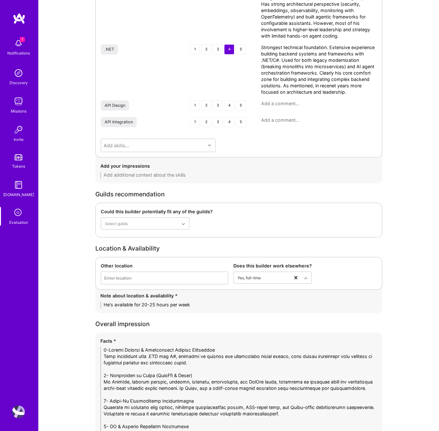
scroll to position [1418, 0]
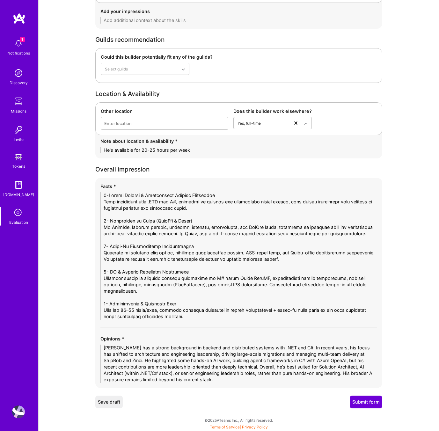
click at [369, 402] on button "Submit form" at bounding box center [366, 401] width 33 height 13
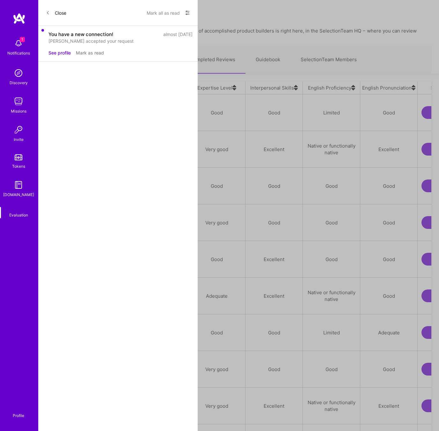
scroll to position [364, 385]
click at [145, 58] on link "Upcoming Interviews" at bounding box center [146, 60] width 68 height 28
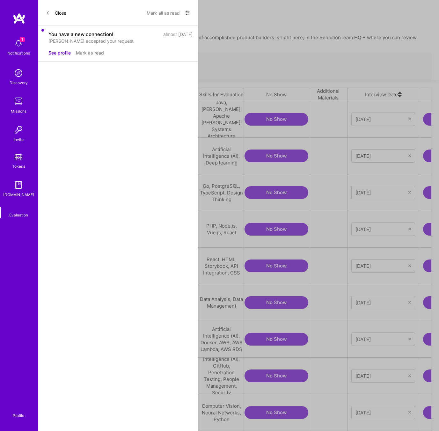
scroll to position [68, 0]
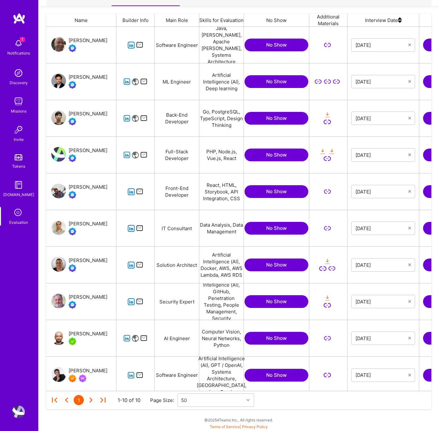
scroll to position [364, 385]
click at [128, 229] on icon "grid" at bounding box center [130, 228] width 7 height 7
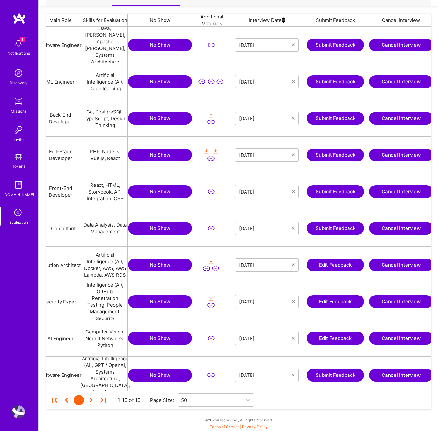
click at [337, 230] on button "Submit Feedback" at bounding box center [335, 228] width 57 height 13
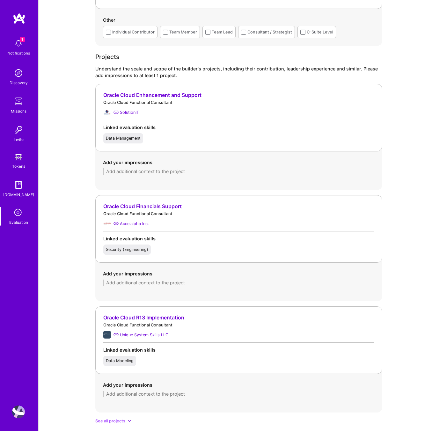
scroll to position [341, 0]
